Goal: Task Accomplishment & Management: Use online tool/utility

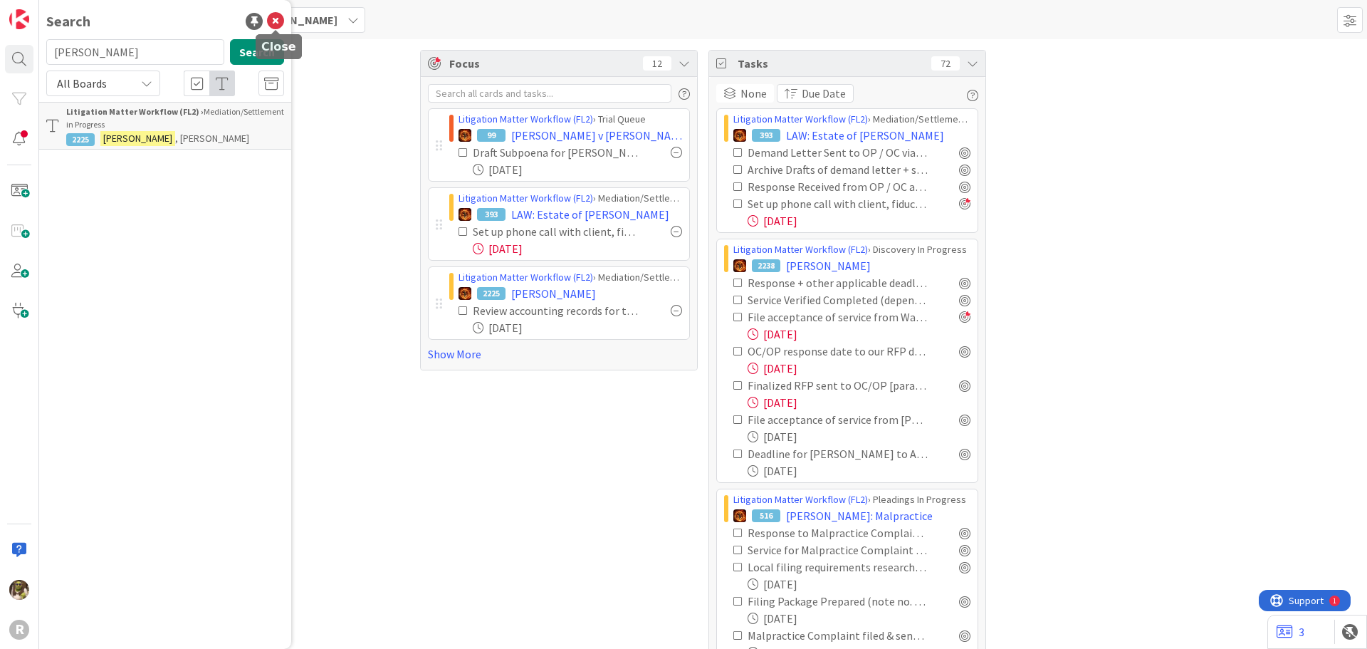
click at [279, 17] on icon at bounding box center [275, 21] width 17 height 17
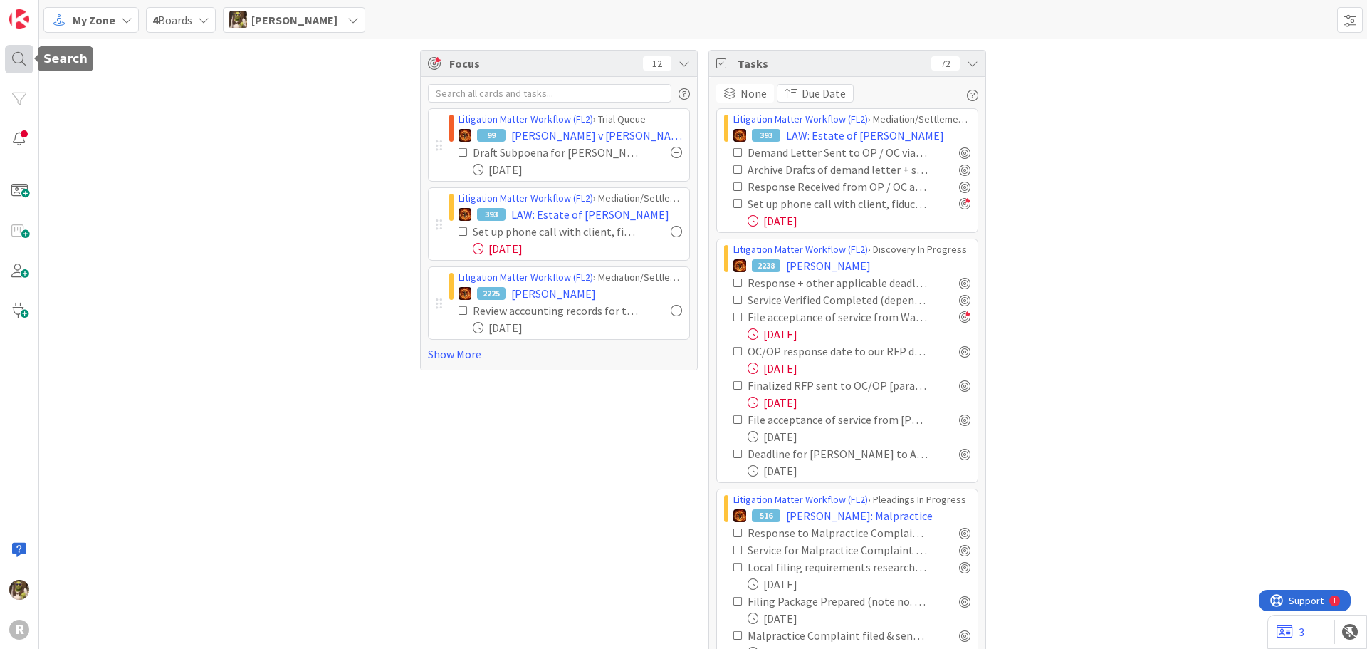
click at [24, 63] on div at bounding box center [19, 59] width 28 height 28
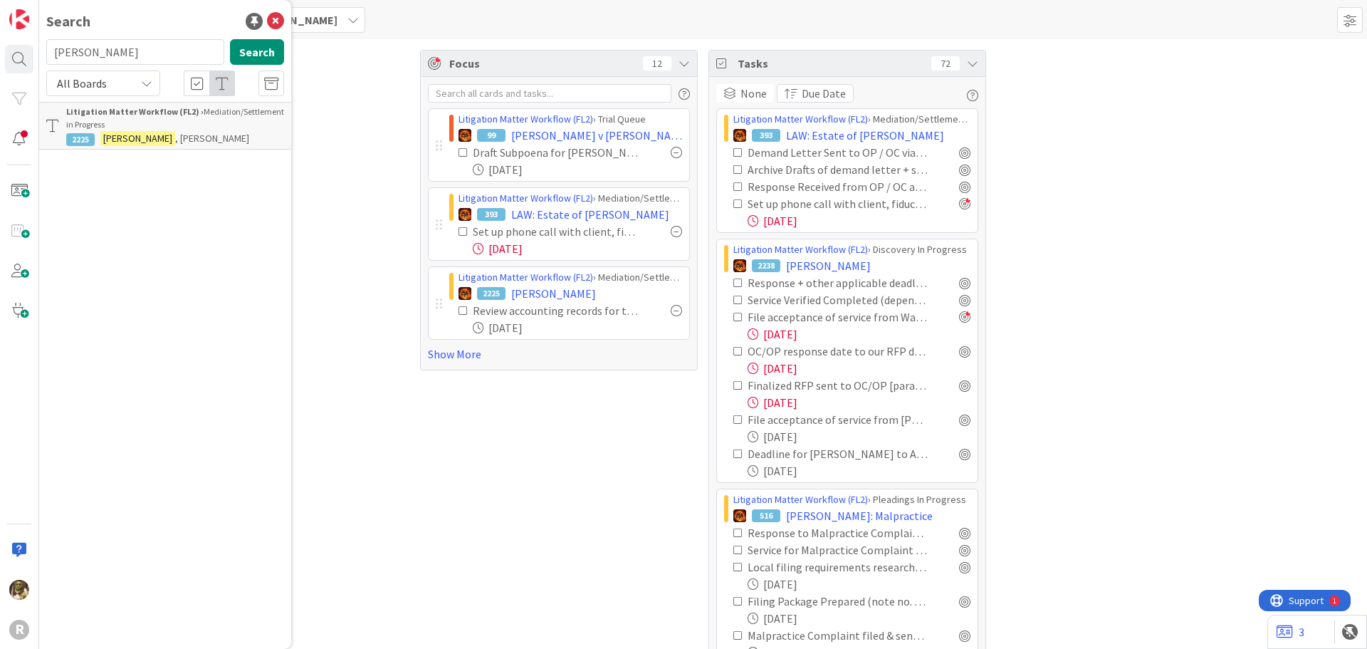
drag, startPoint x: 122, startPoint y: 56, endPoint x: 46, endPoint y: 54, distance: 75.5
click at [46, 54] on input "[PERSON_NAME]" at bounding box center [135, 52] width 178 height 26
type input "[PERSON_NAME]"
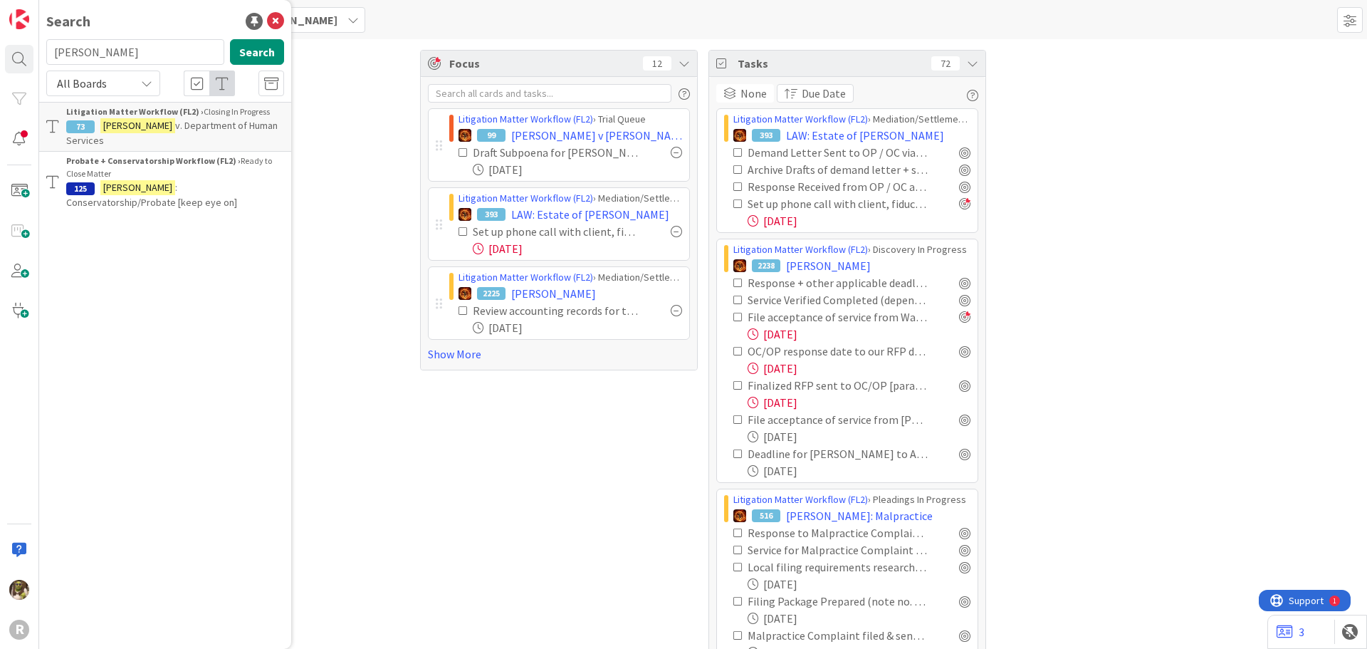
click at [204, 122] on span "v. Department of Human Services" at bounding box center [171, 133] width 211 height 28
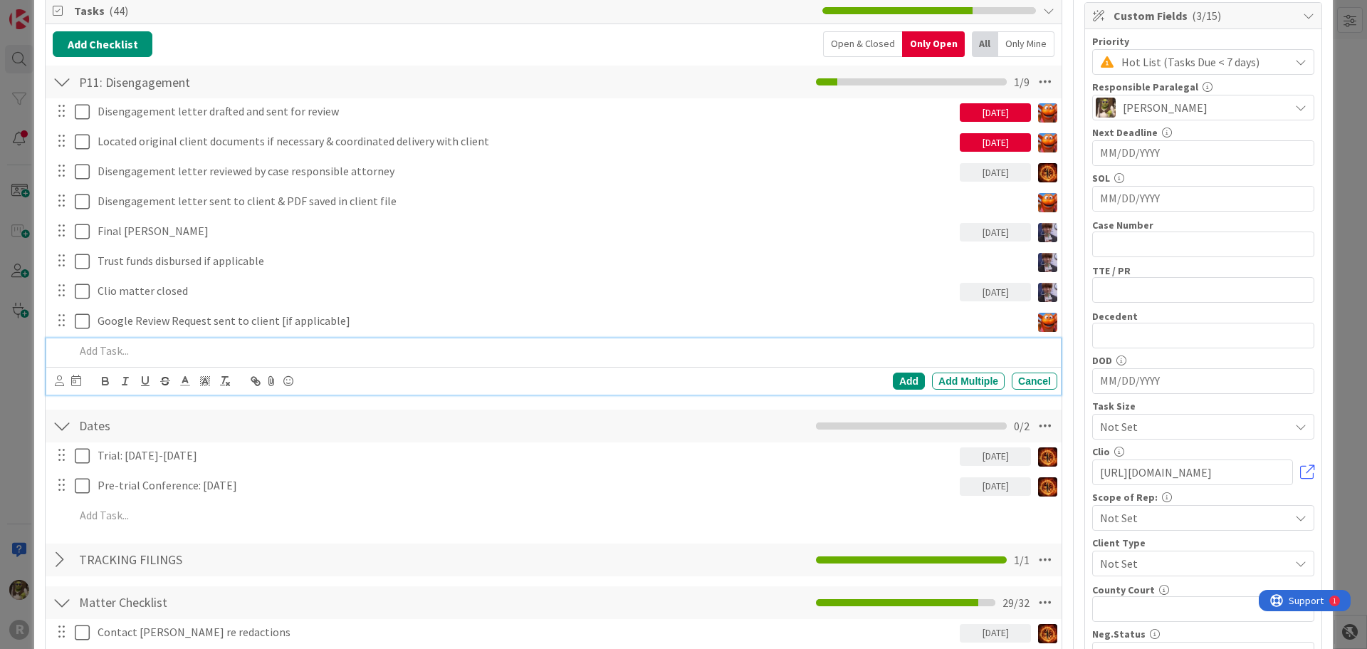
click at [111, 352] on p at bounding box center [563, 350] width 977 height 16
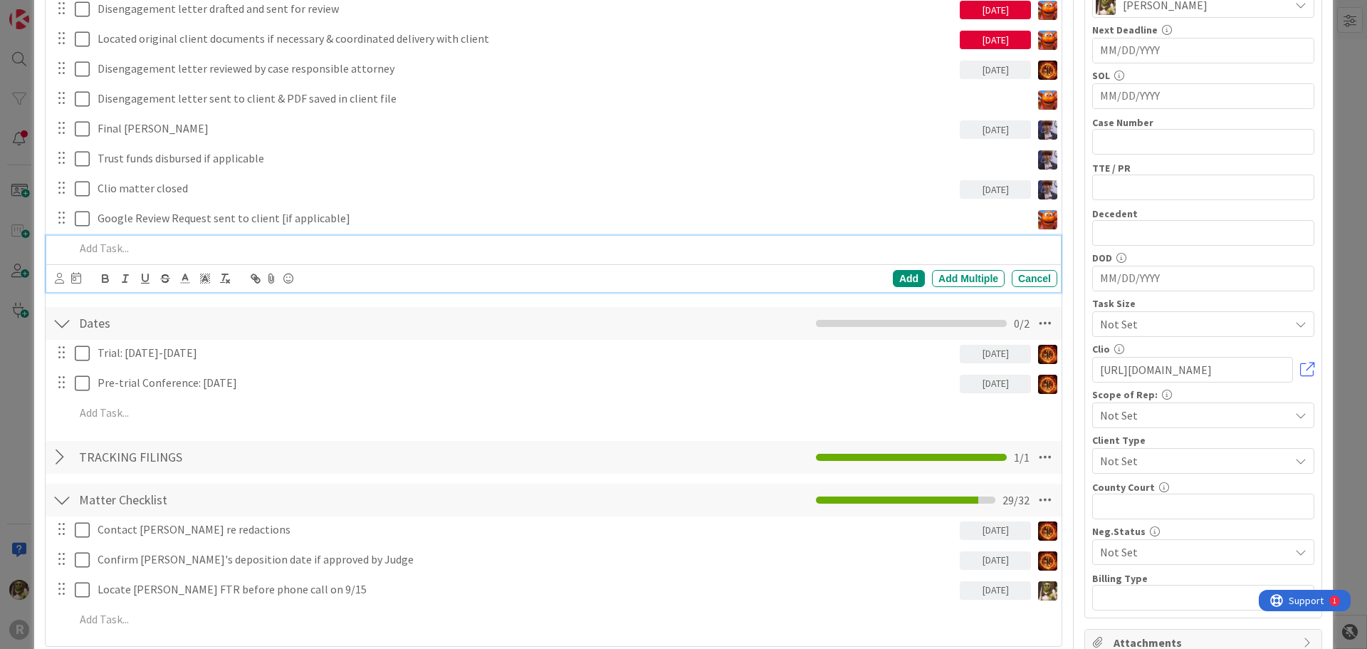
scroll to position [356, 0]
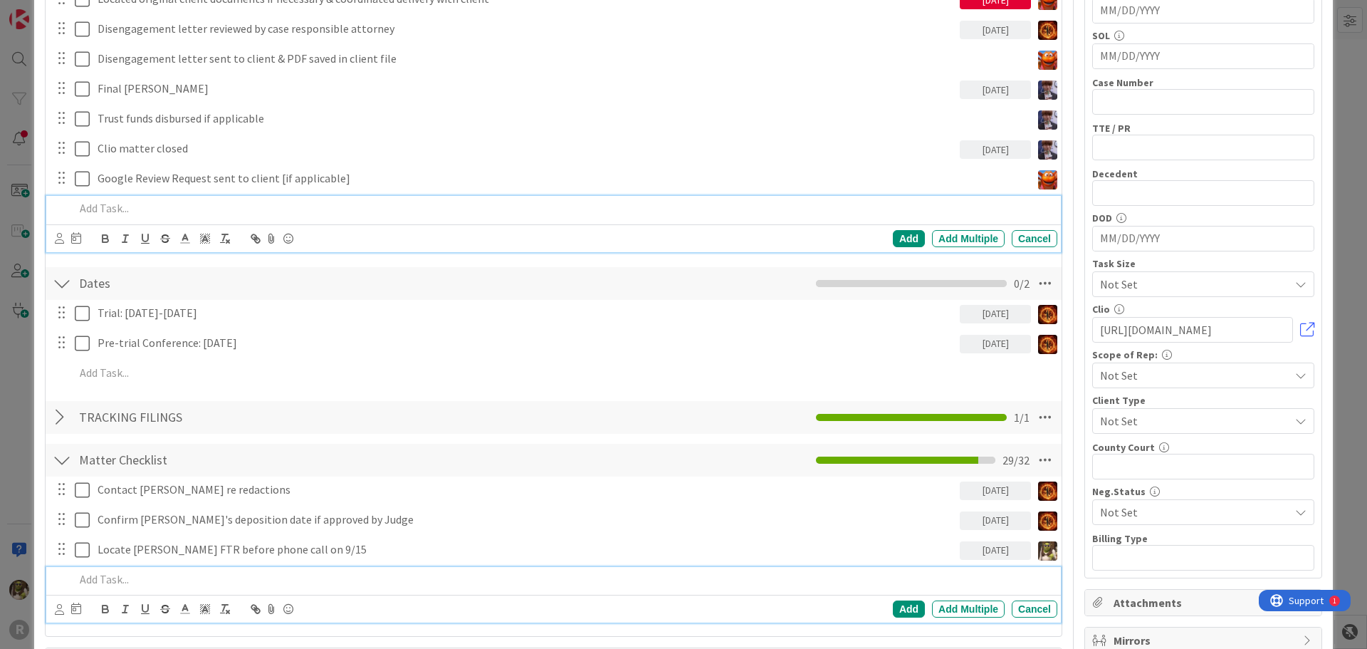
click at [127, 580] on p at bounding box center [563, 579] width 977 height 16
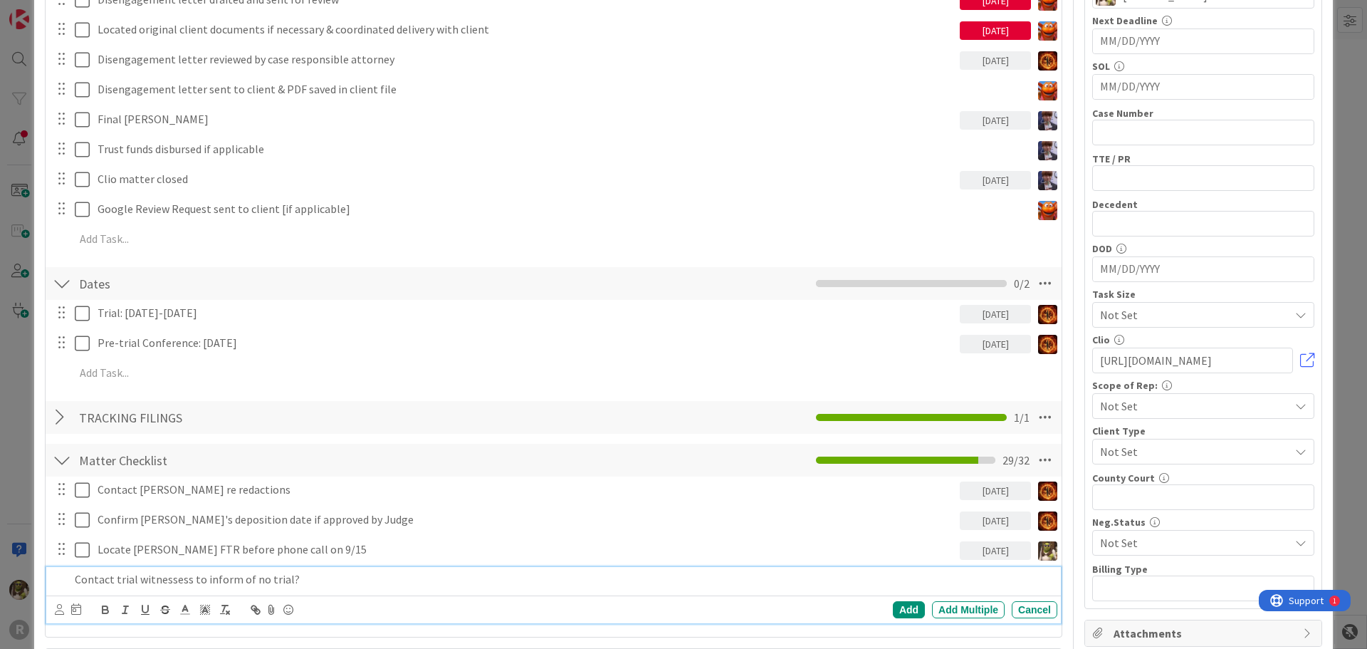
click at [162, 579] on p "Contact trial witnessess to inform of no trial?" at bounding box center [563, 579] width 977 height 16
click at [65, 610] on div at bounding box center [68, 609] width 26 height 17
click at [63, 610] on icon at bounding box center [59, 609] width 9 height 11
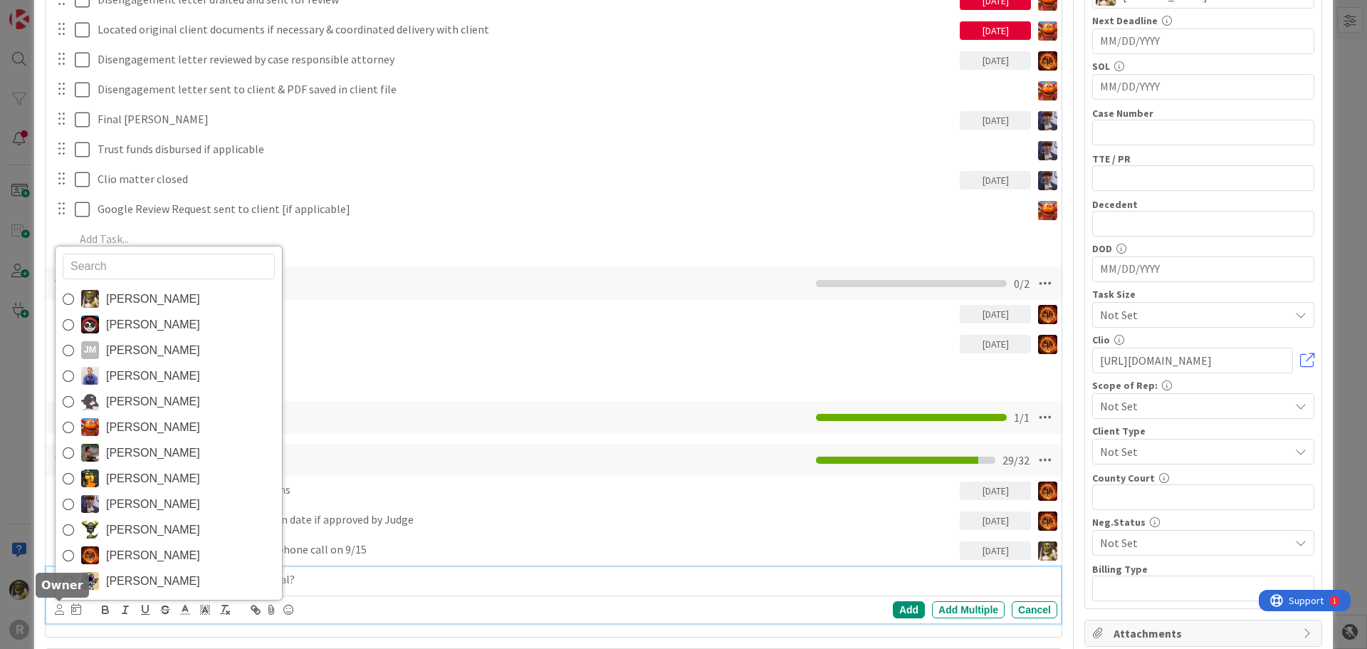
scroll to position [328, 0]
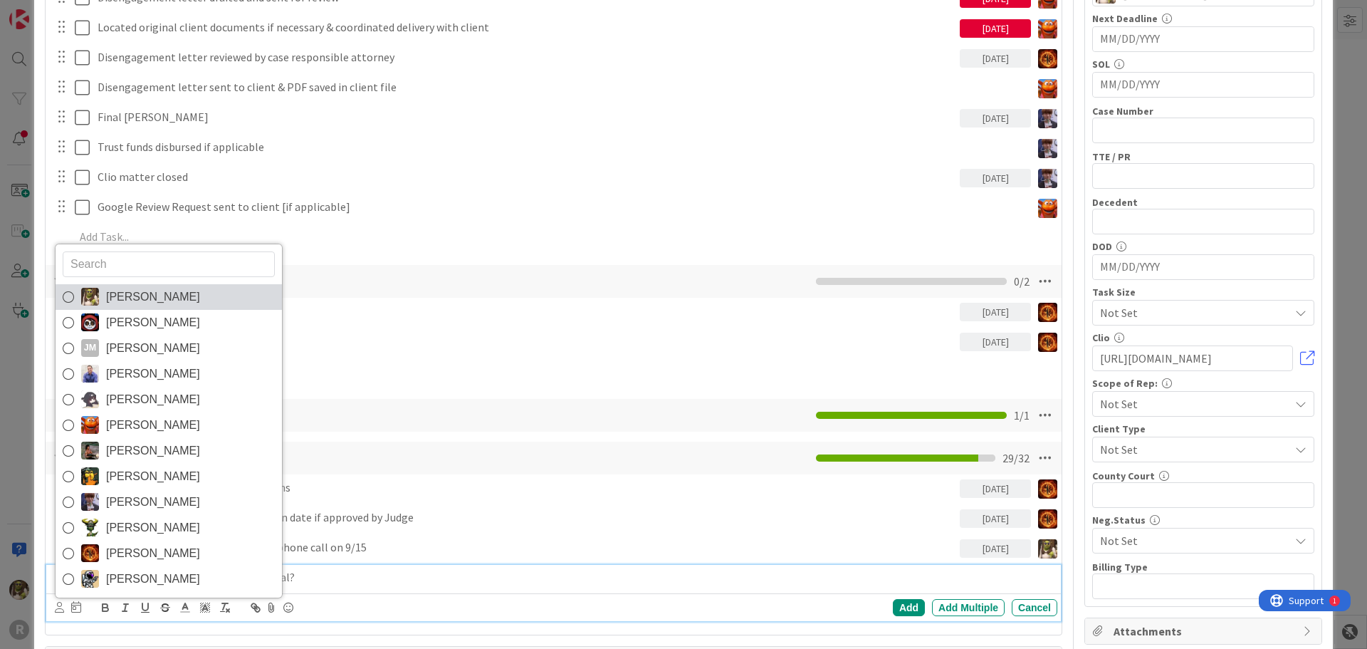
click at [137, 305] on span "[PERSON_NAME]" at bounding box center [153, 296] width 94 height 21
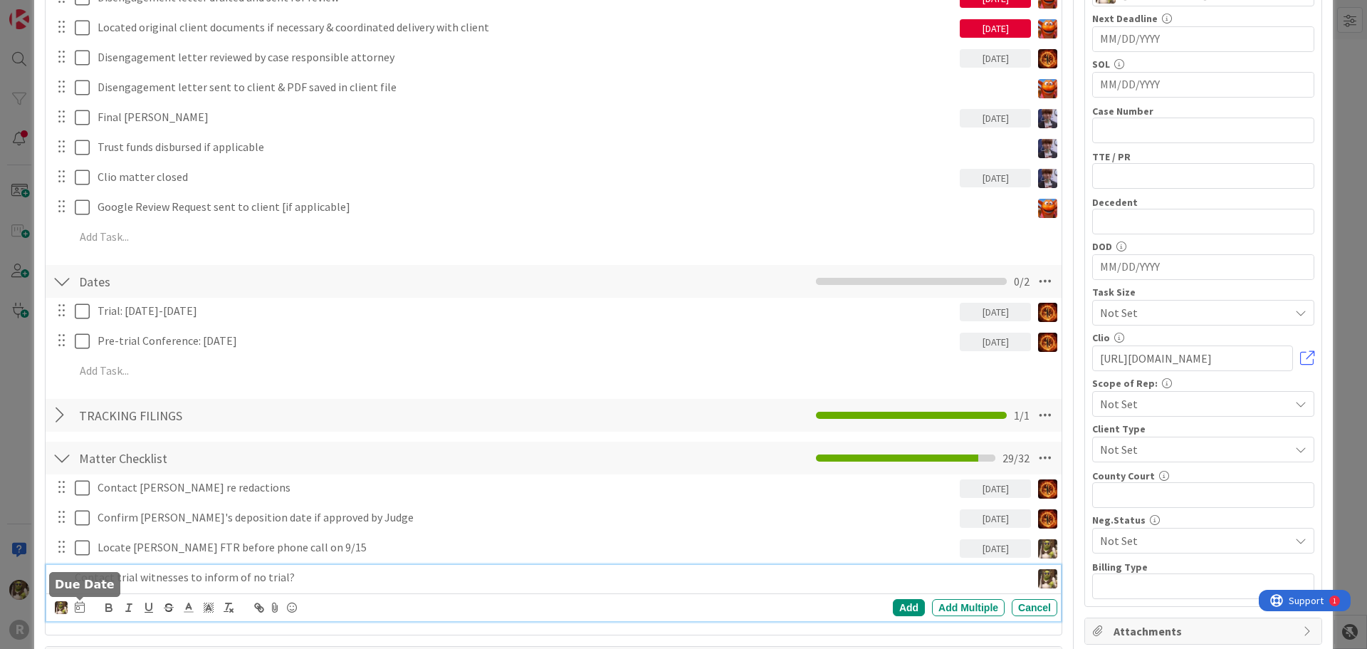
click at [80, 609] on icon at bounding box center [80, 606] width 10 height 11
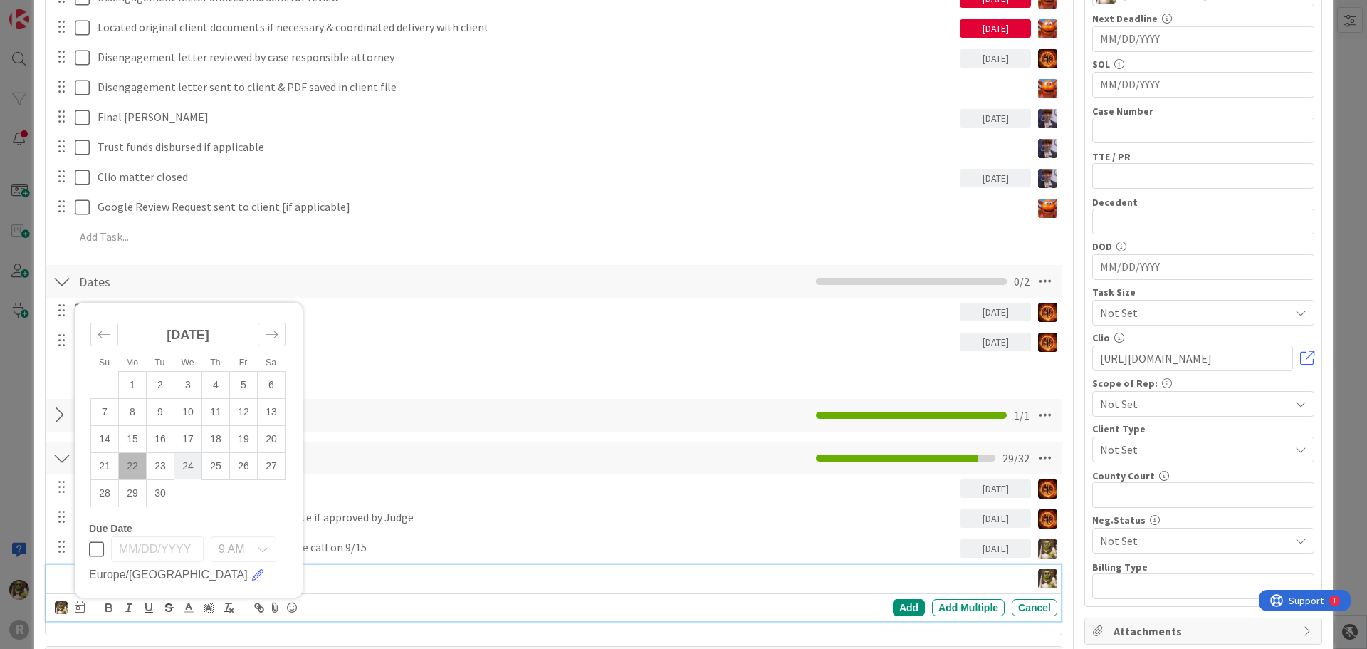
click at [181, 470] on td "24" at bounding box center [188, 465] width 28 height 27
type input "[DATE]"
click at [894, 610] on div "Add" at bounding box center [909, 607] width 32 height 17
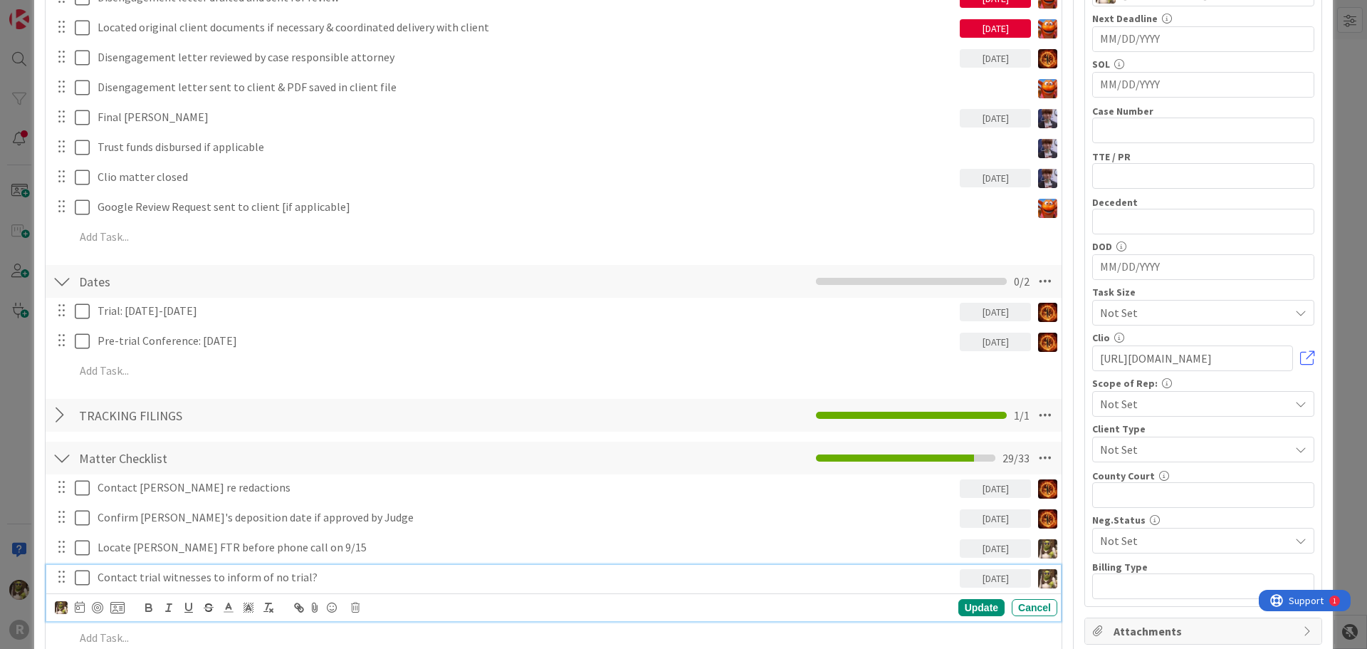
click at [305, 580] on p "Contact trial witnesses to inform of no trial?" at bounding box center [526, 577] width 857 height 16
click at [101, 607] on div at bounding box center [97, 607] width 11 height 11
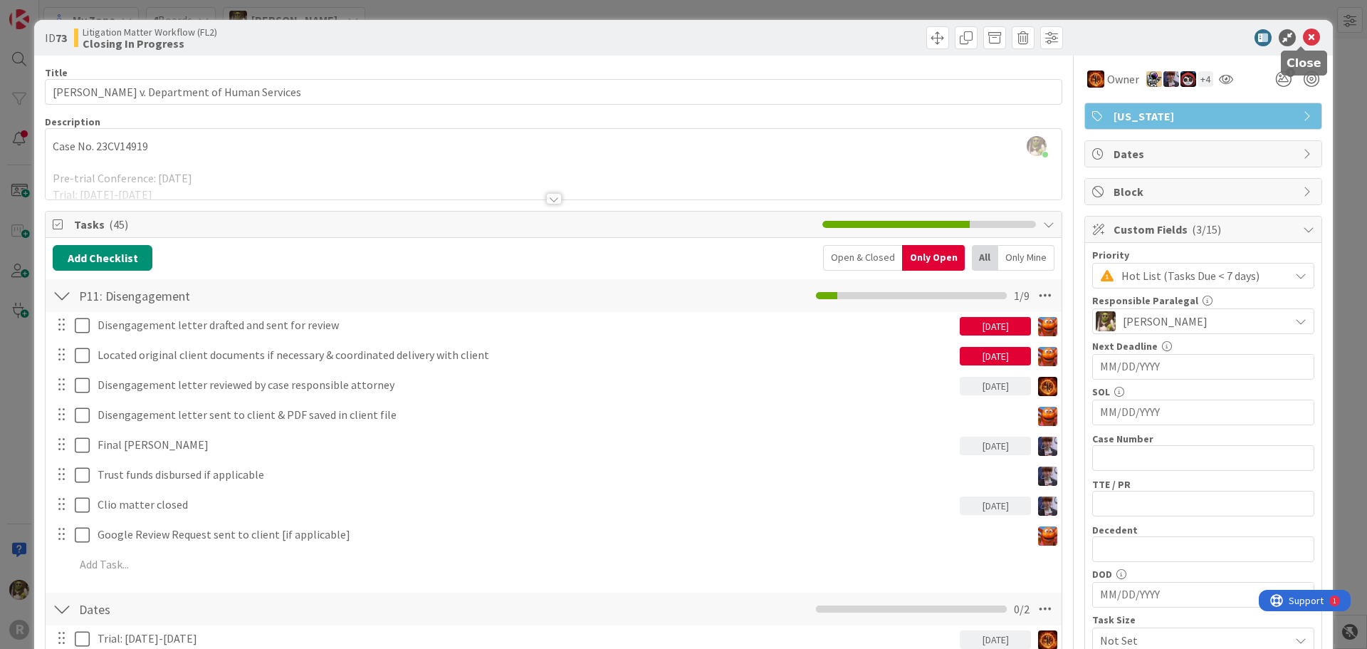
click at [1303, 33] on icon at bounding box center [1311, 37] width 17 height 17
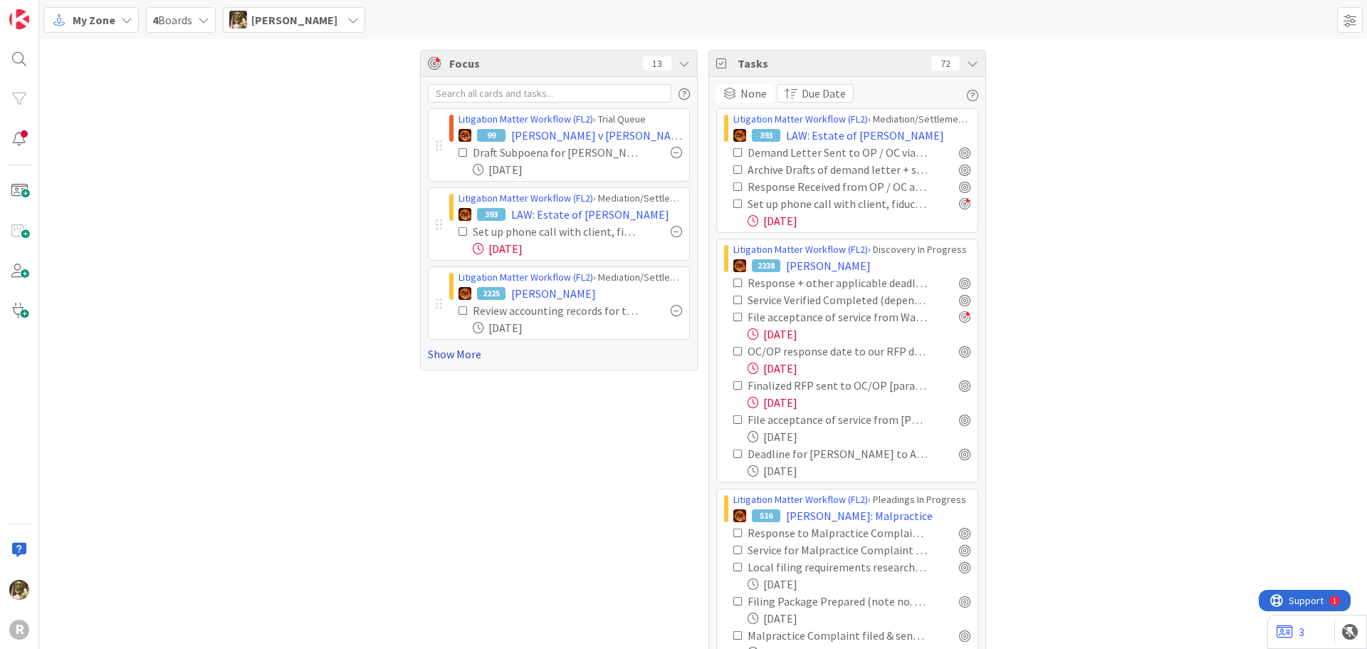
click at [460, 355] on link "Show More" at bounding box center [559, 353] width 262 height 17
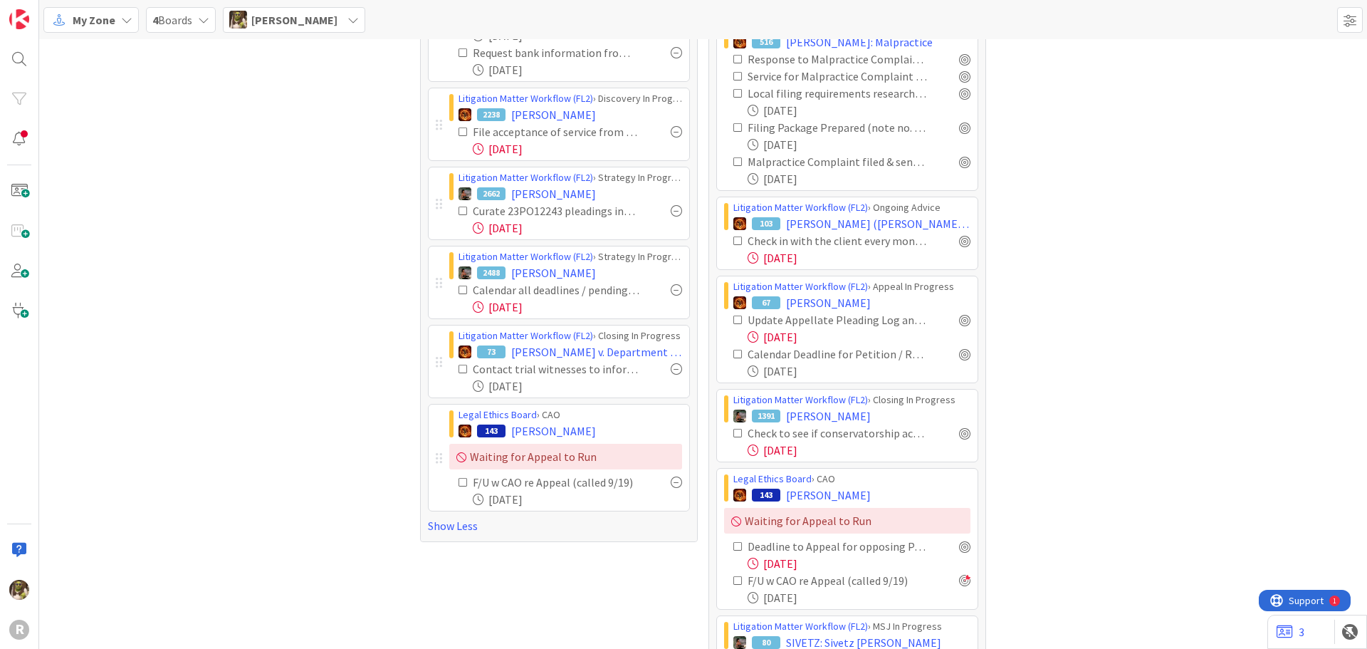
scroll to position [498, 0]
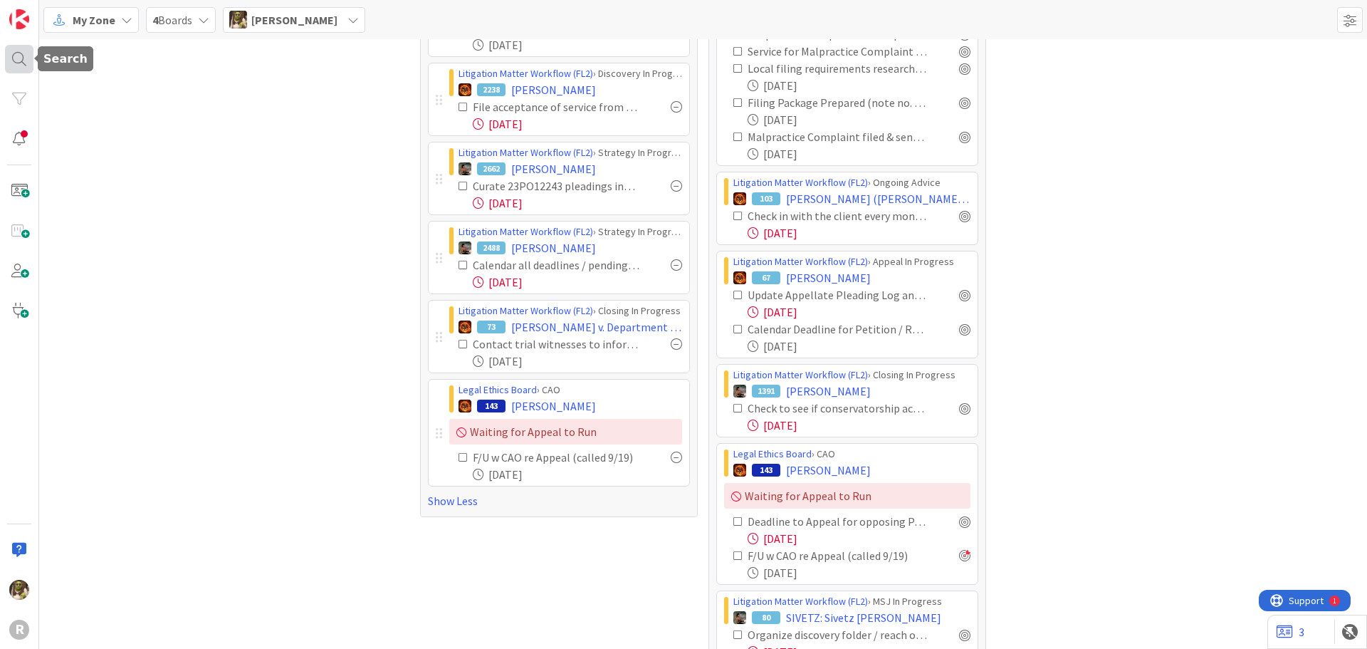
click at [26, 55] on div at bounding box center [19, 59] width 28 height 28
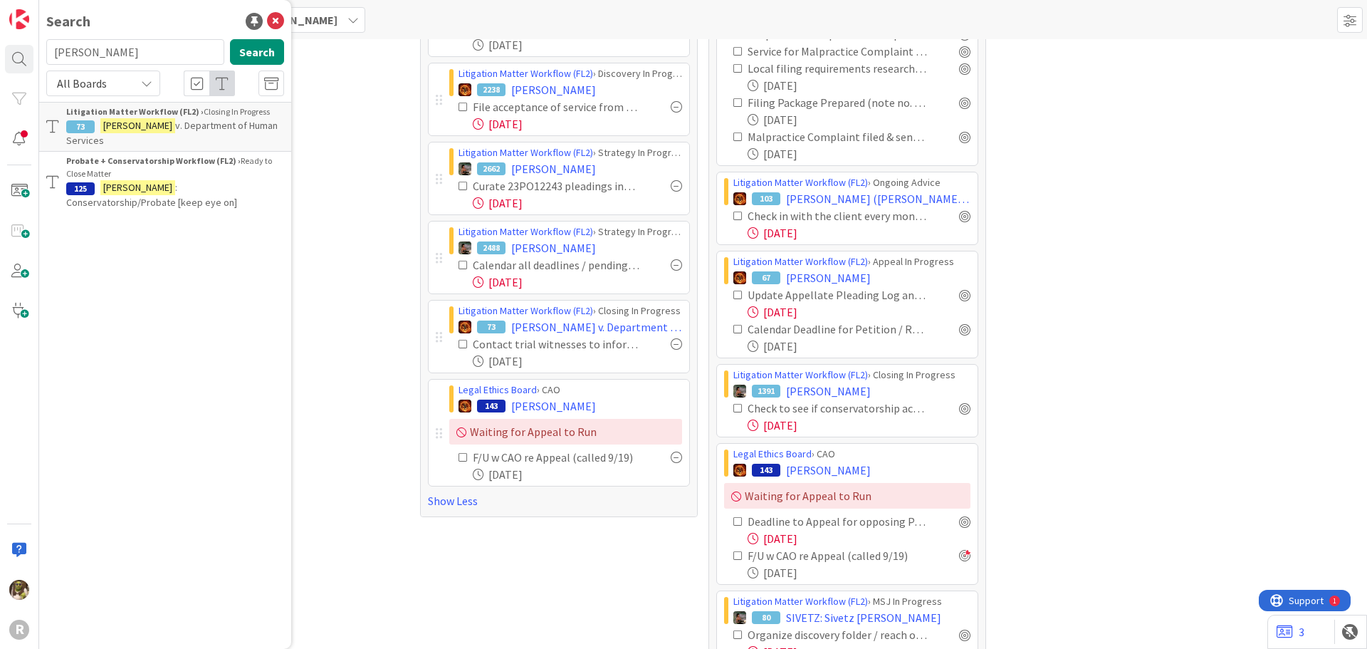
drag, startPoint x: 108, startPoint y: 61, endPoint x: 52, endPoint y: 58, distance: 56.3
click at [52, 58] on input "[PERSON_NAME]" at bounding box center [135, 52] width 178 height 26
type input "rous"
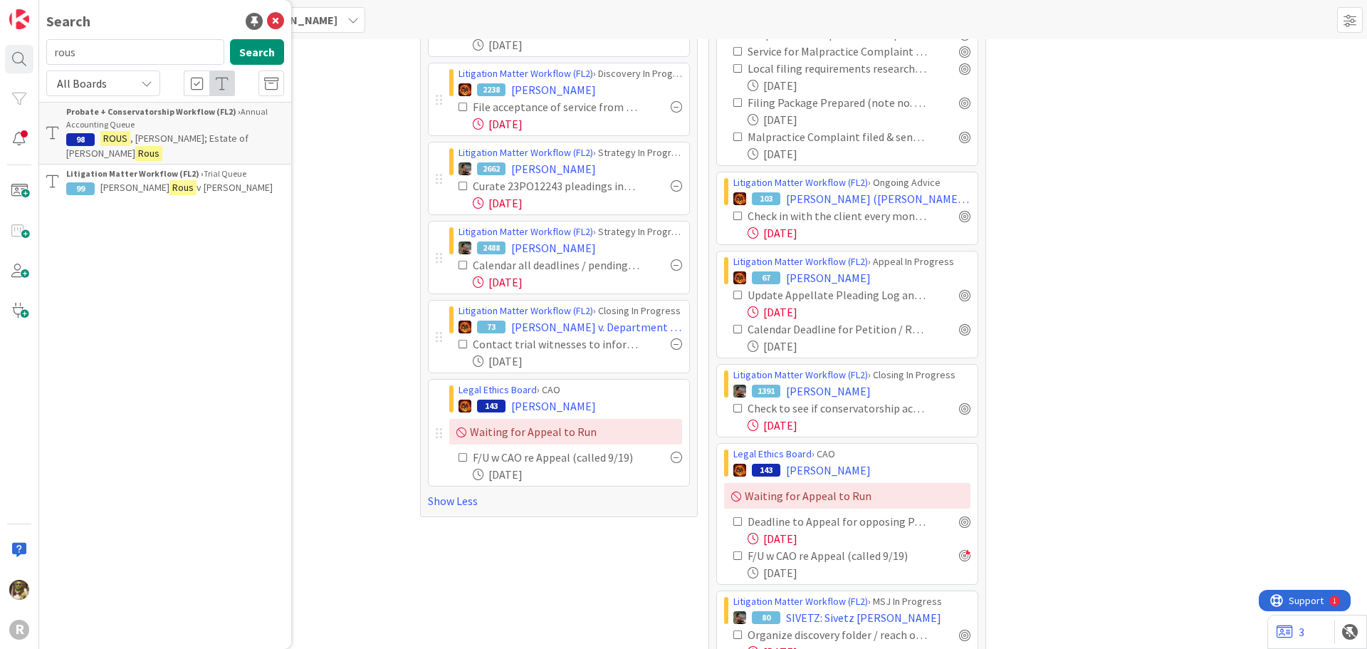
click at [208, 167] on div "Litigation Matter Workflow (FL2) › Trial Queue" at bounding box center [175, 173] width 218 height 13
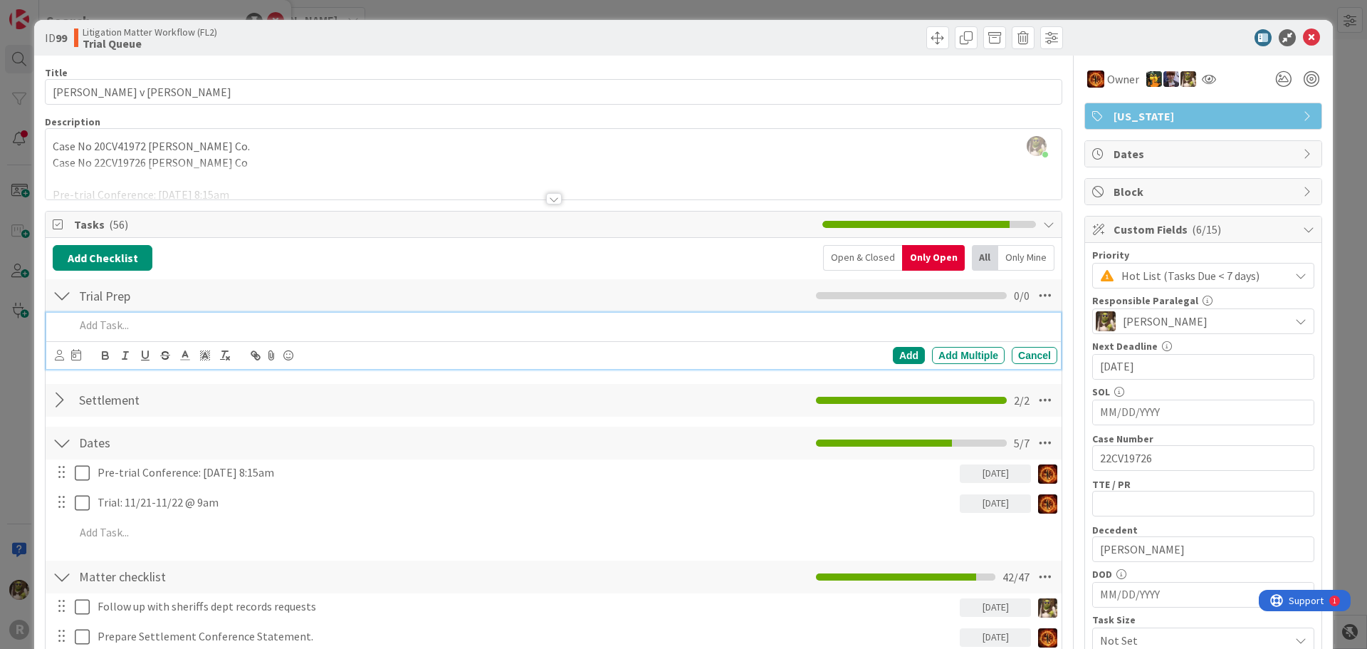
click at [226, 335] on div at bounding box center [563, 325] width 988 height 25
click at [60, 396] on div at bounding box center [62, 400] width 19 height 26
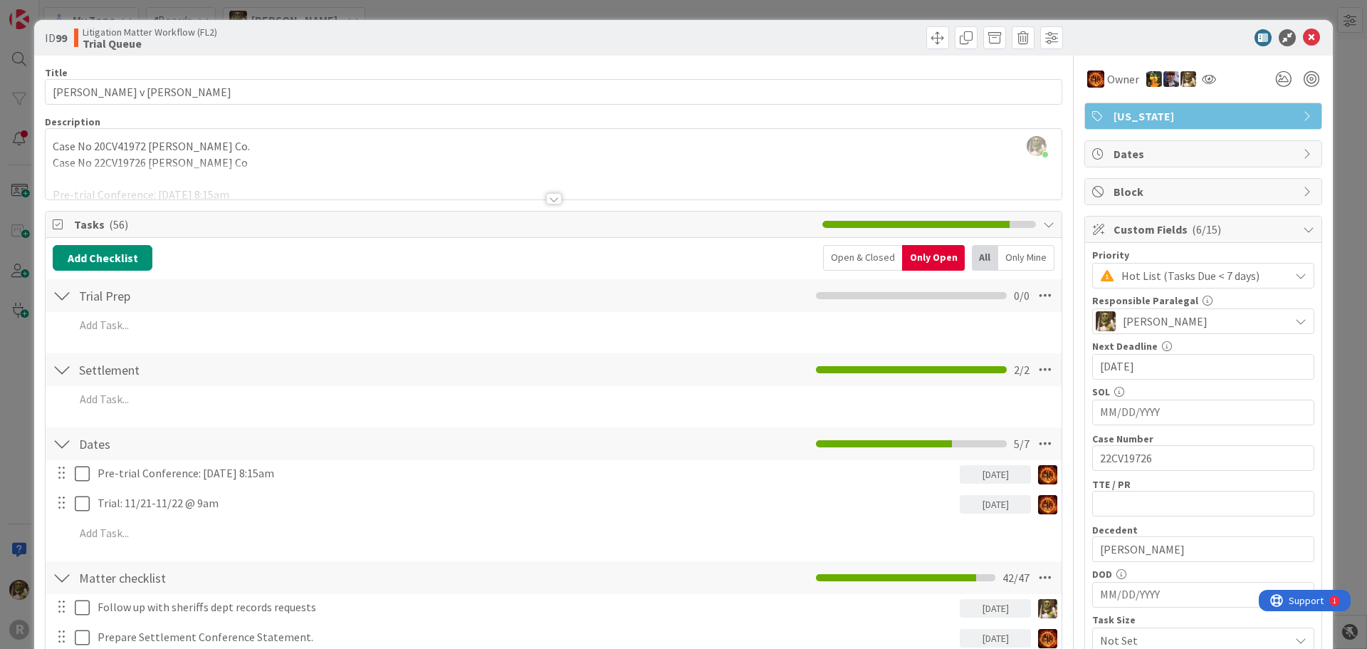
scroll to position [71, 0]
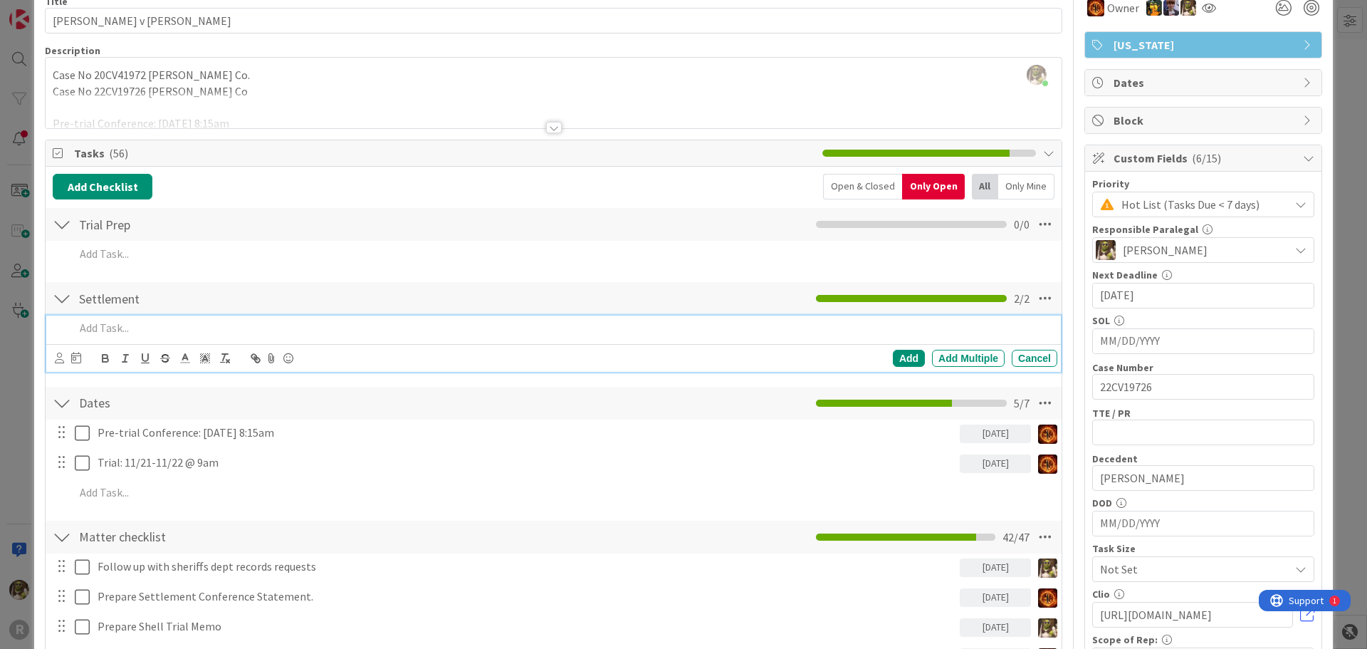
click at [199, 336] on div at bounding box center [563, 327] width 988 height 25
click at [58, 357] on icon at bounding box center [59, 357] width 9 height 11
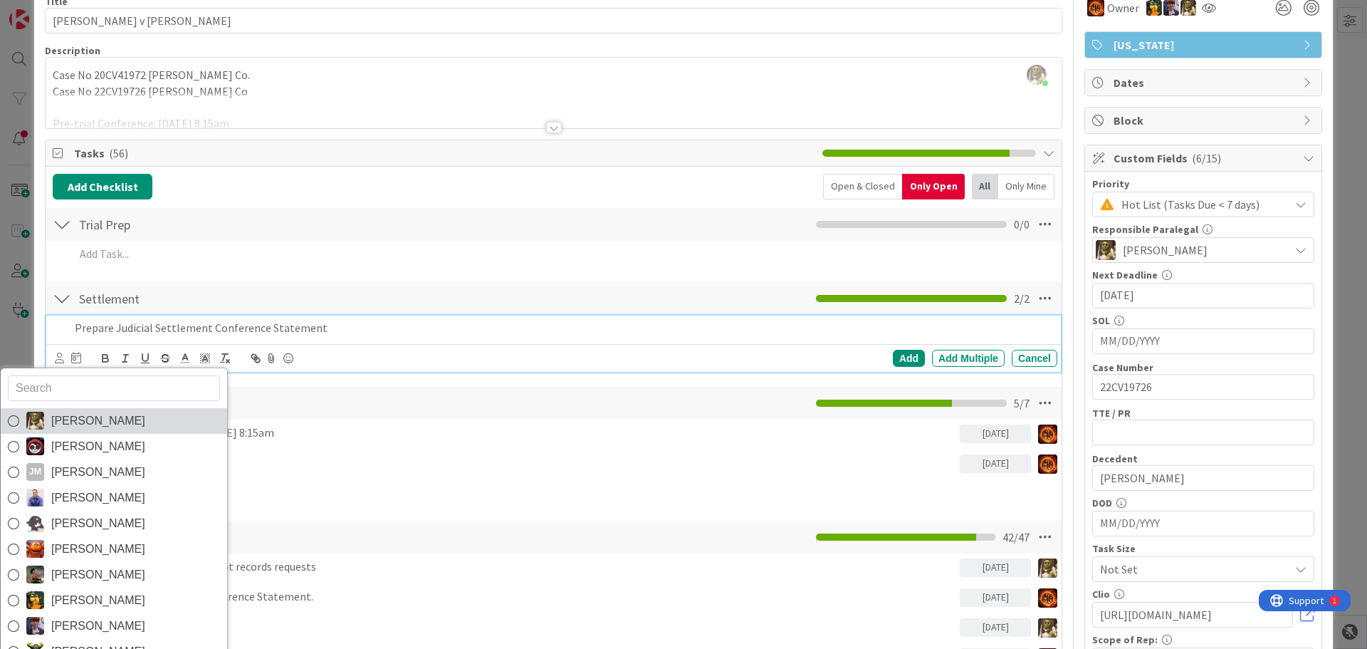
click at [17, 415] on icon at bounding box center [13, 420] width 11 height 21
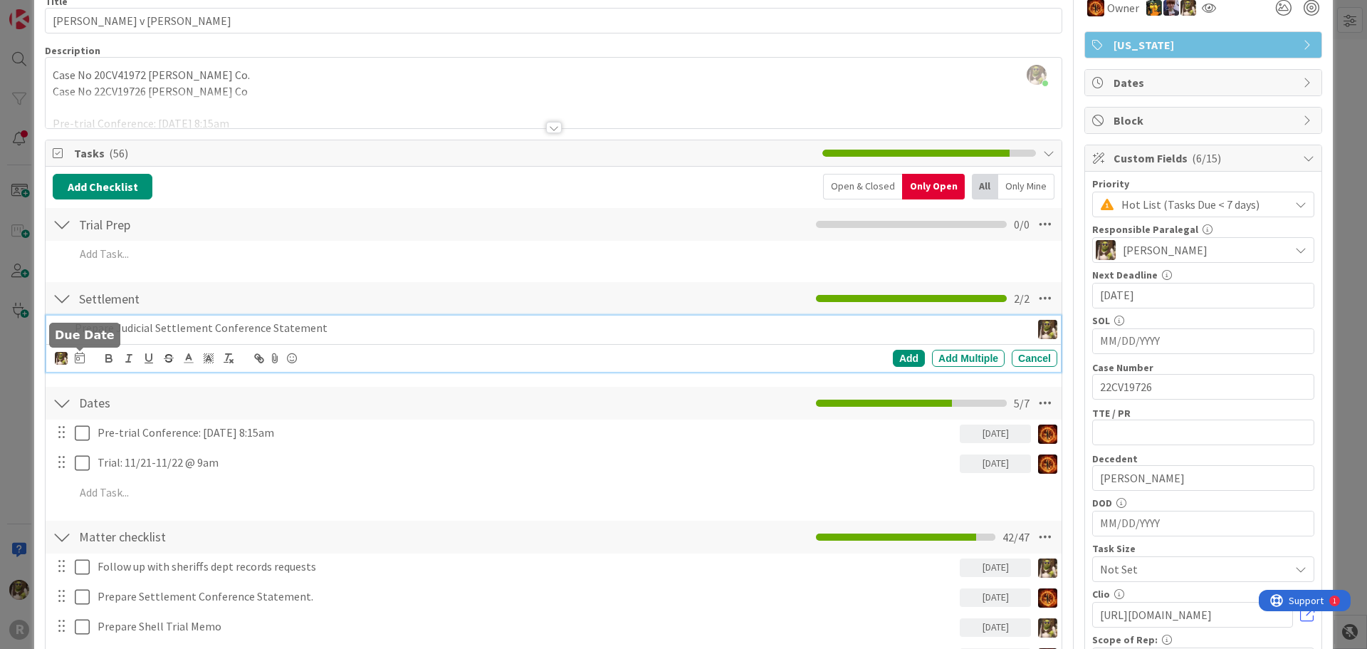
click at [80, 359] on icon at bounding box center [80, 357] width 10 height 11
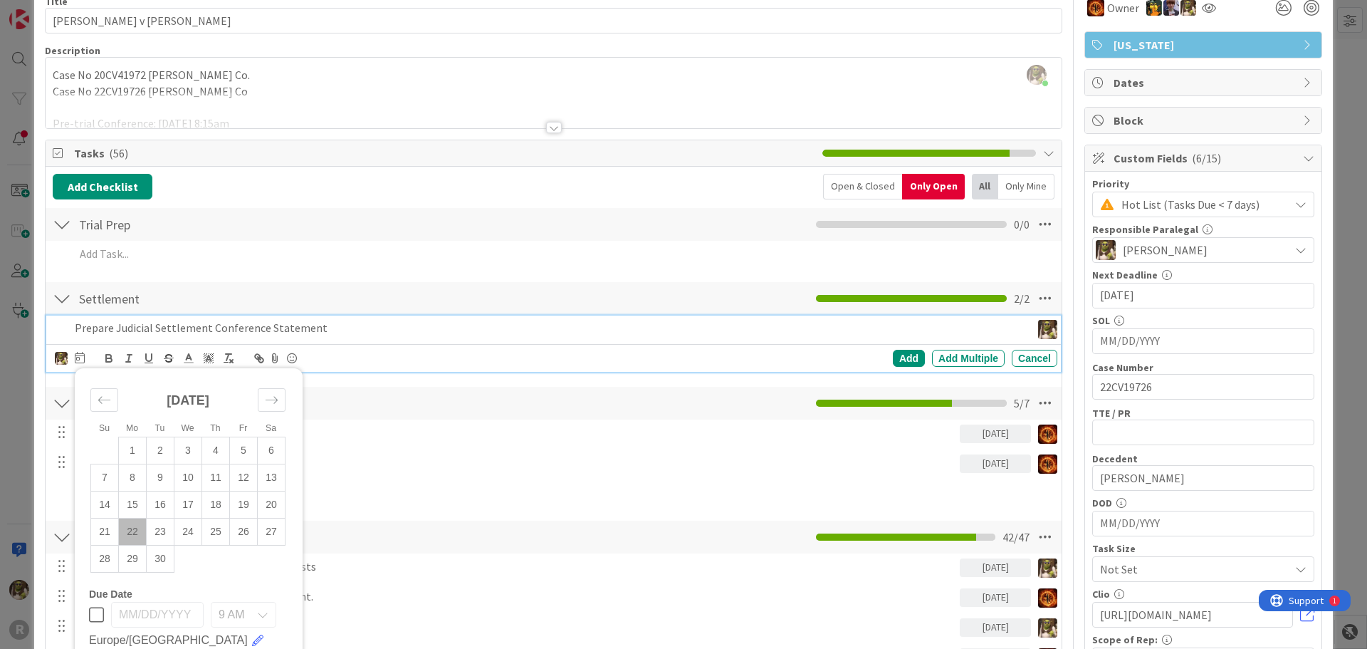
click at [134, 537] on td "22" at bounding box center [133, 531] width 28 height 27
type input "[DATE]"
click at [900, 357] on div "Add" at bounding box center [909, 358] width 32 height 17
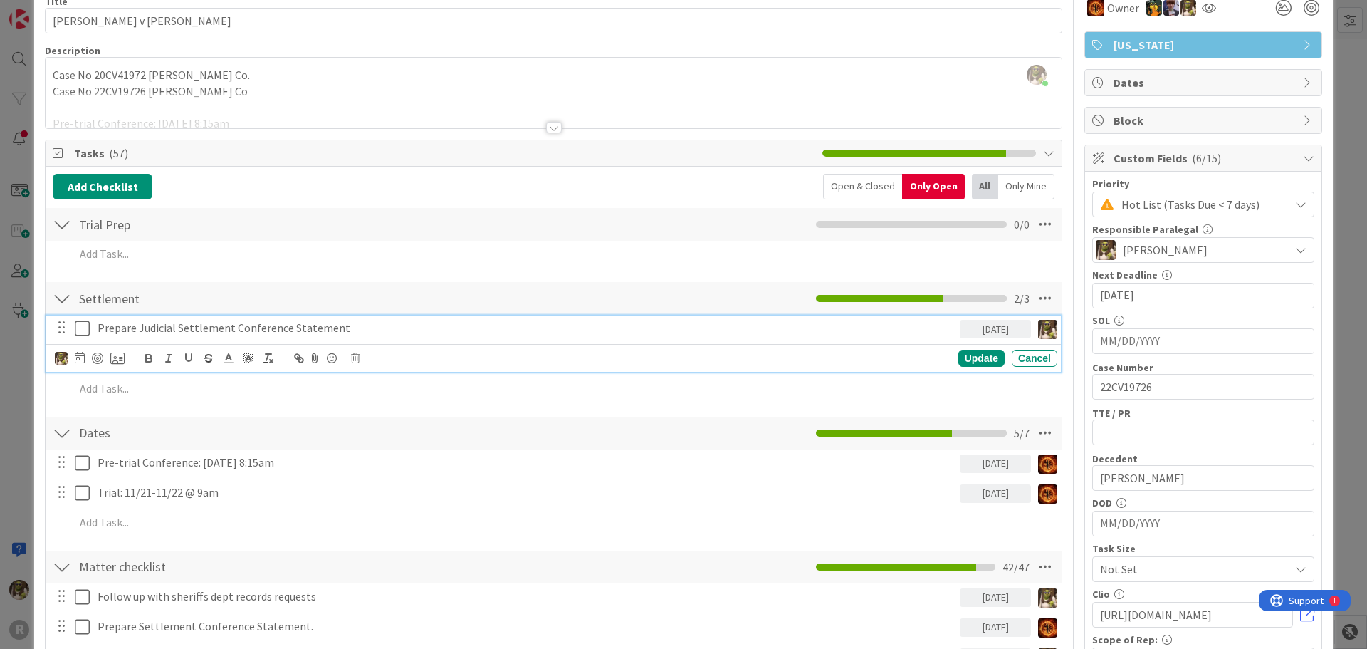
click at [140, 325] on p "Prepare Judicial Settlement Conference Statement" at bounding box center [526, 328] width 857 height 16
click at [103, 356] on div at bounding box center [90, 358] width 70 height 17
click at [94, 355] on div at bounding box center [97, 357] width 11 height 11
